Goal: Task Accomplishment & Management: Complete application form

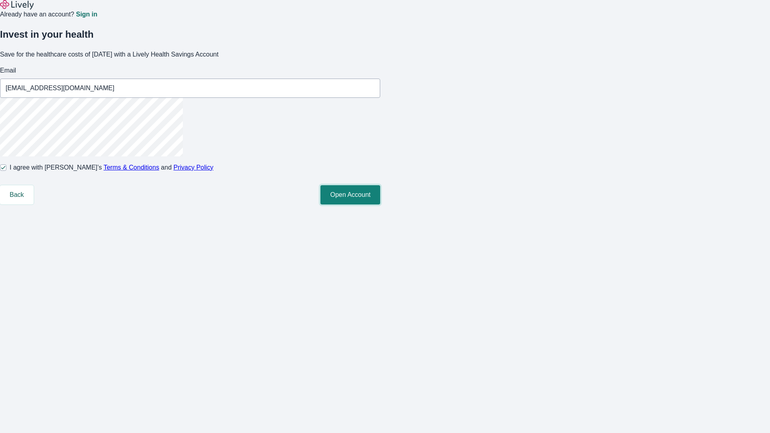
click at [380, 205] on button "Open Account" at bounding box center [350, 194] width 60 height 19
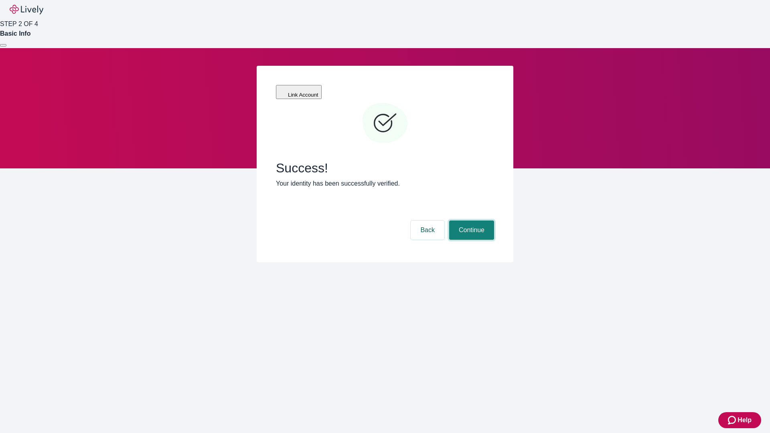
click at [471, 221] on button "Continue" at bounding box center [471, 230] width 45 height 19
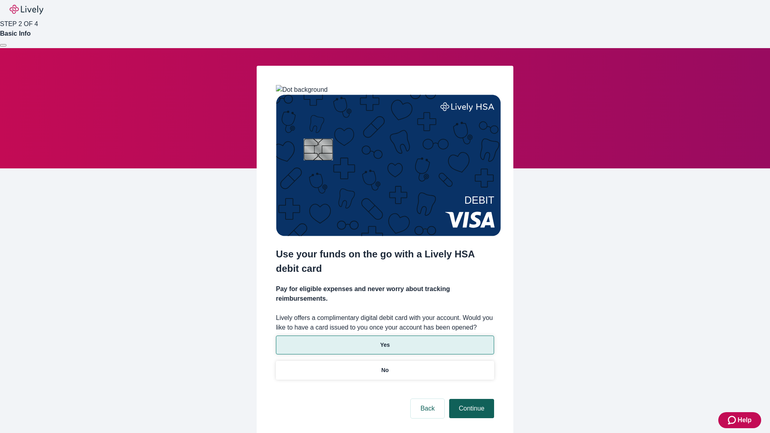
click at [385, 341] on p "Yes" at bounding box center [385, 345] width 10 height 8
click at [471, 399] on button "Continue" at bounding box center [471, 408] width 45 height 19
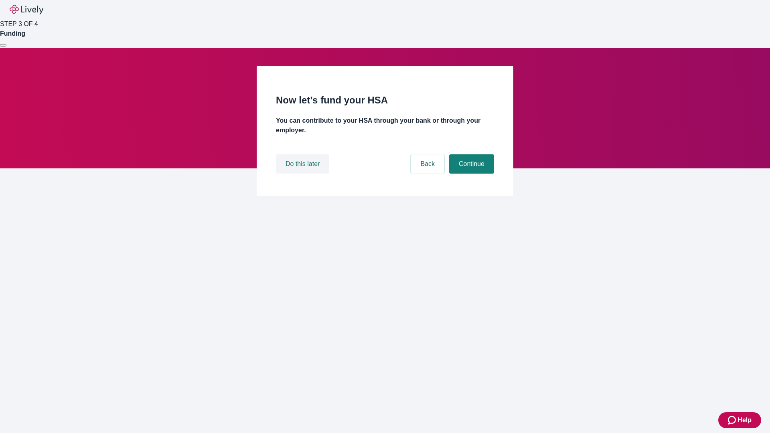
click at [304, 174] on button "Do this later" at bounding box center [302, 163] width 53 height 19
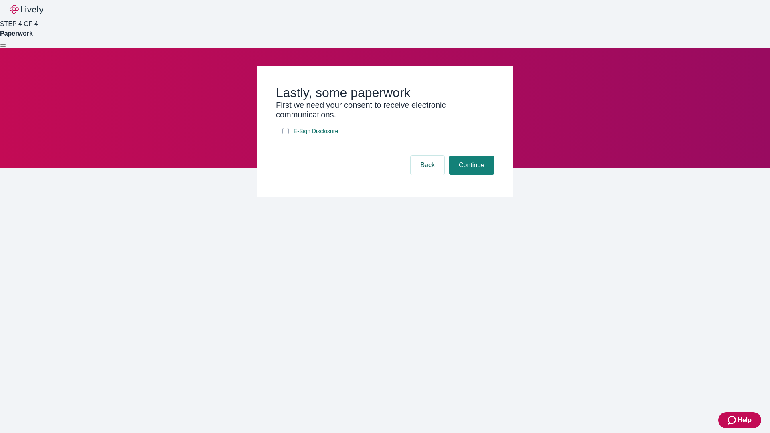
click at [286, 134] on input "E-Sign Disclosure" at bounding box center [285, 131] width 6 height 6
checkbox input "true"
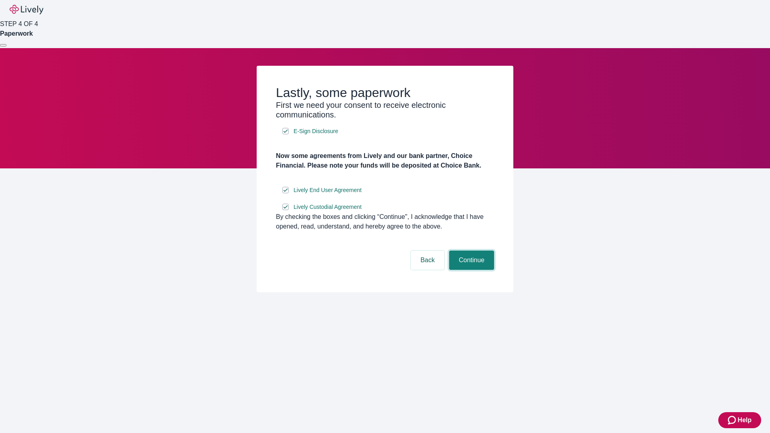
click at [471, 270] on button "Continue" at bounding box center [471, 260] width 45 height 19
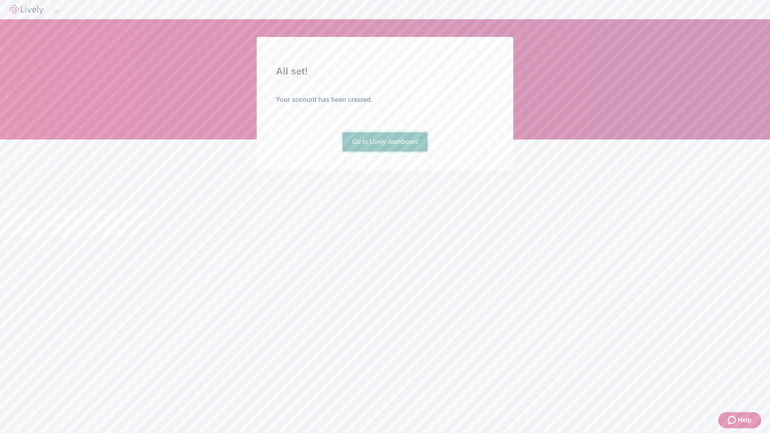
click at [385, 152] on link "Go to Lively dashboard" at bounding box center [385, 141] width 85 height 19
